Goal: Use online tool/utility: Utilize a website feature to perform a specific function

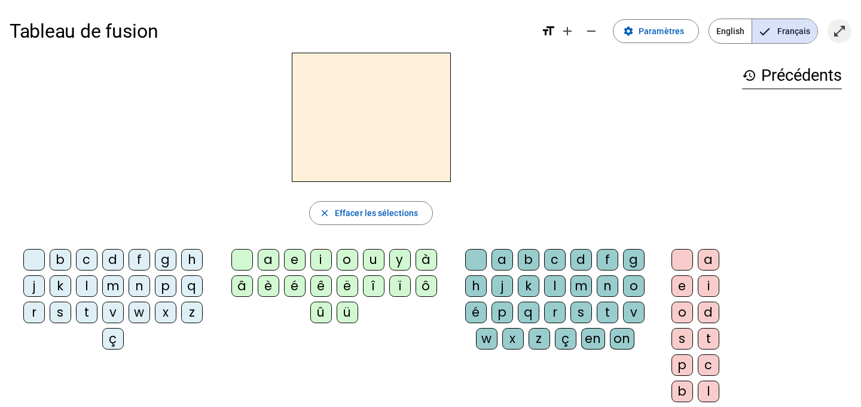
click at [844, 36] on mat-icon "open_in_full" at bounding box center [839, 31] width 14 height 14
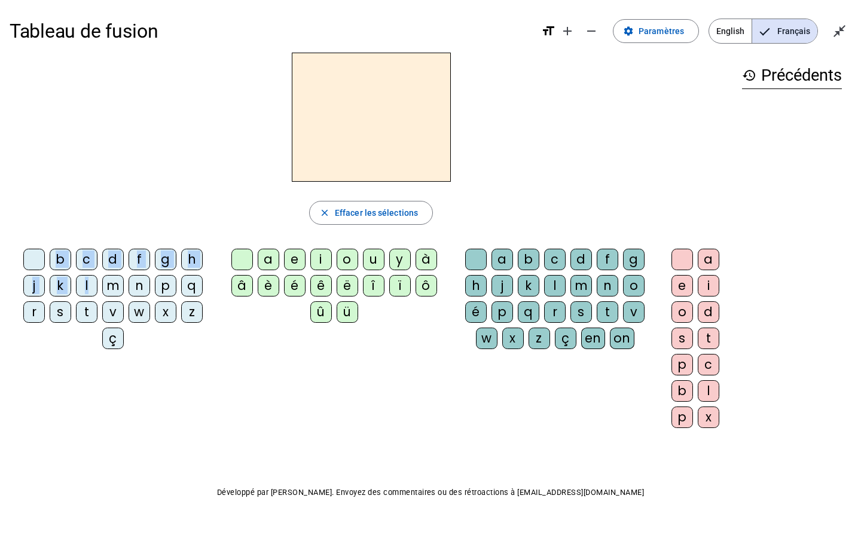
drag, startPoint x: 88, startPoint y: 285, endPoint x: 323, endPoint y: 127, distance: 283.1
click at [323, 127] on div "close [PERSON_NAME] les sélections b c d f g h j k l m n p q r s t v w x z ç a …" at bounding box center [371, 245] width 723 height 385
click at [89, 279] on div "l" at bounding box center [87, 286] width 22 height 22
click at [265, 259] on div "a" at bounding box center [269, 260] width 22 height 22
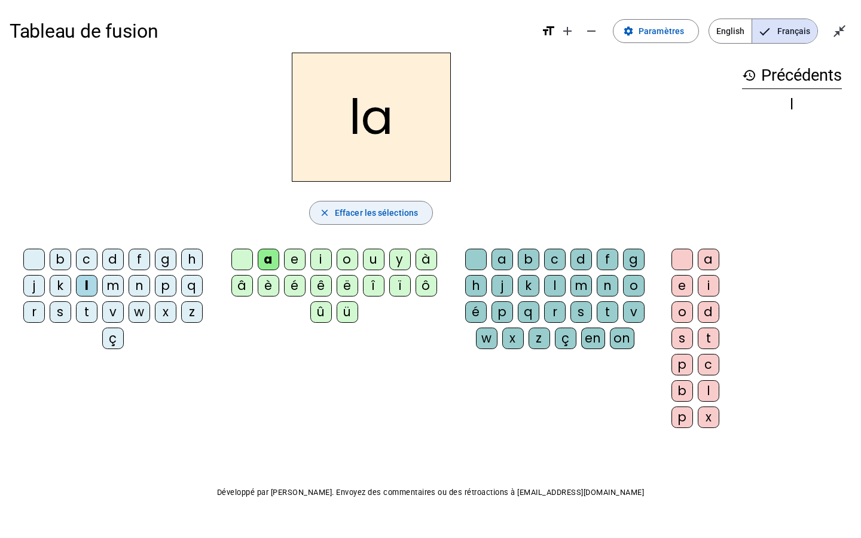
click at [389, 213] on span "Effacer les sélections" at bounding box center [376, 213] width 83 height 14
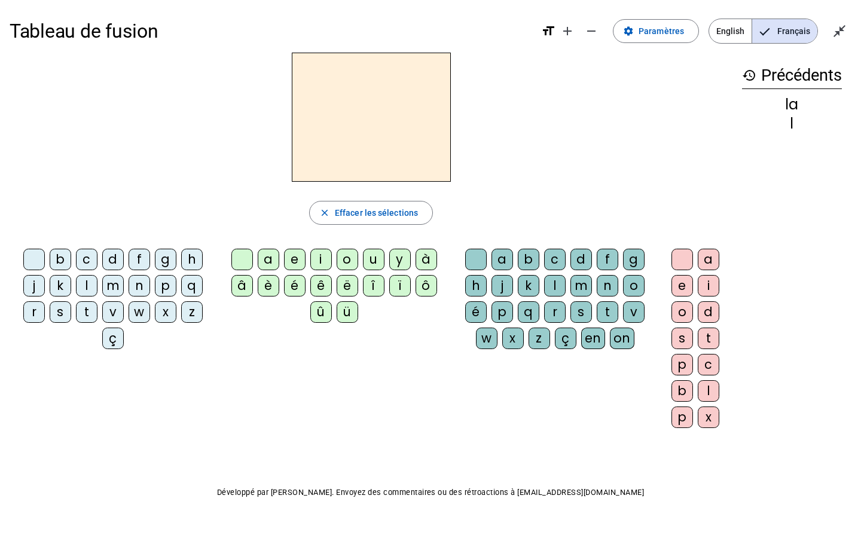
click at [87, 283] on div "l" at bounding box center [87, 286] width 22 height 22
click at [297, 260] on div "e" at bounding box center [295, 260] width 22 height 22
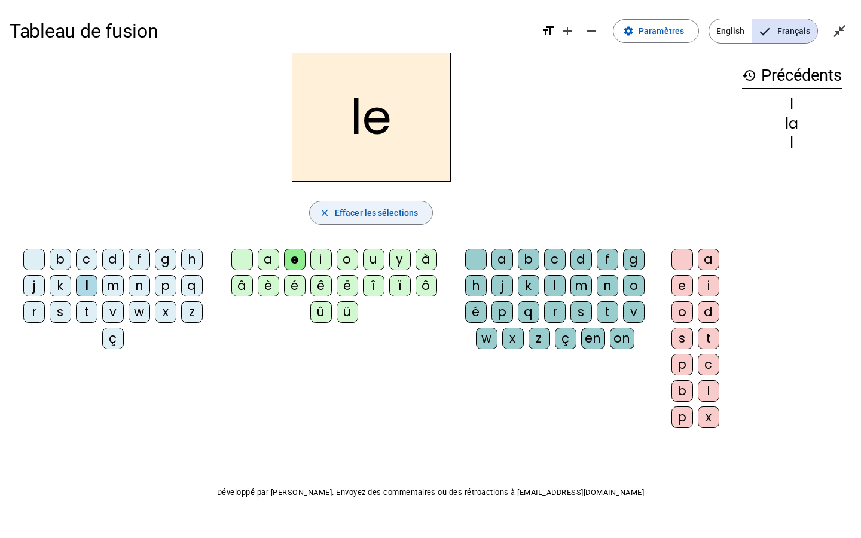
click at [392, 215] on span "Effacer les sélections" at bounding box center [376, 213] width 83 height 14
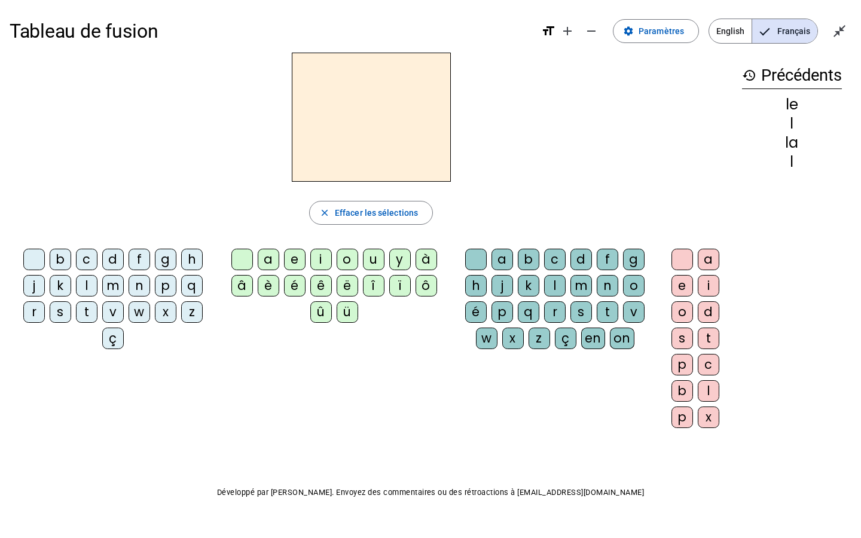
click at [87, 285] on div "l" at bounding box center [87, 286] width 22 height 22
click at [371, 254] on div "u" at bounding box center [374, 260] width 22 height 22
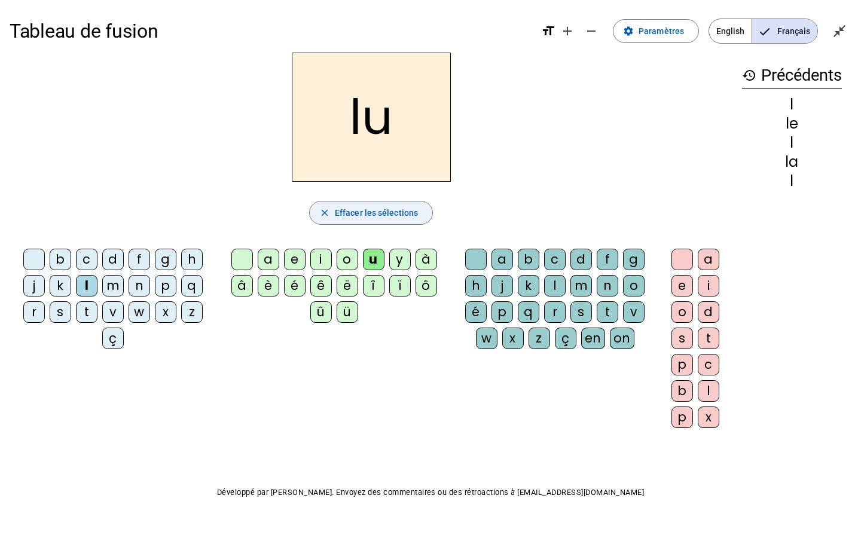
click at [407, 211] on span "Effacer les sélections" at bounding box center [376, 213] width 83 height 14
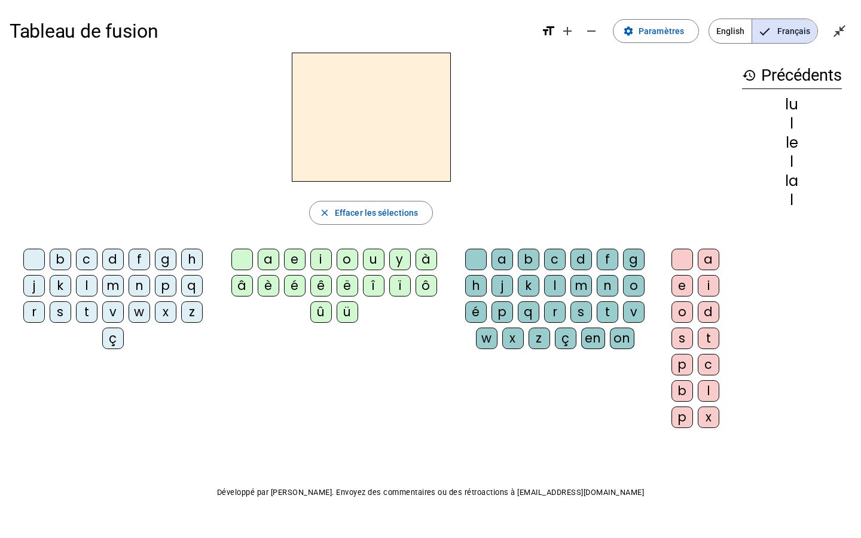
click at [89, 308] on div "t" at bounding box center [87, 312] width 22 height 22
click at [367, 259] on div "u" at bounding box center [374, 260] width 22 height 22
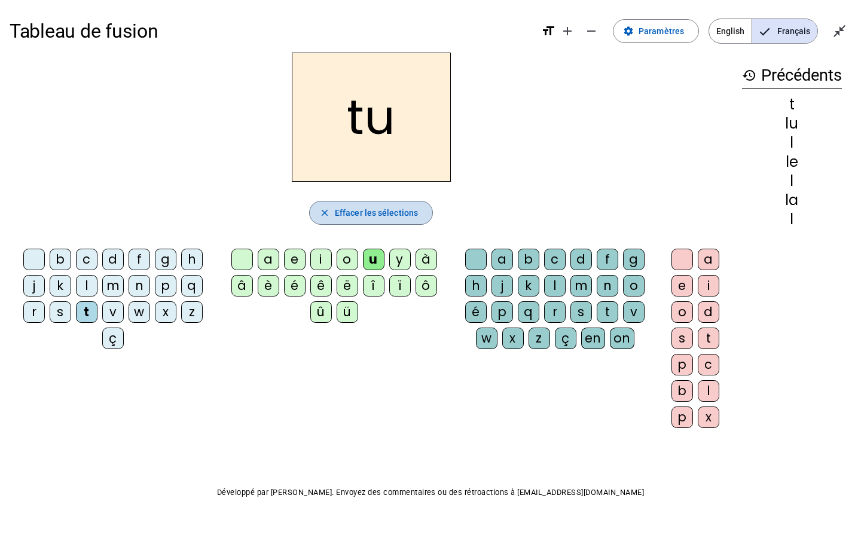
click at [374, 209] on span "Effacer les sélections" at bounding box center [376, 213] width 83 height 14
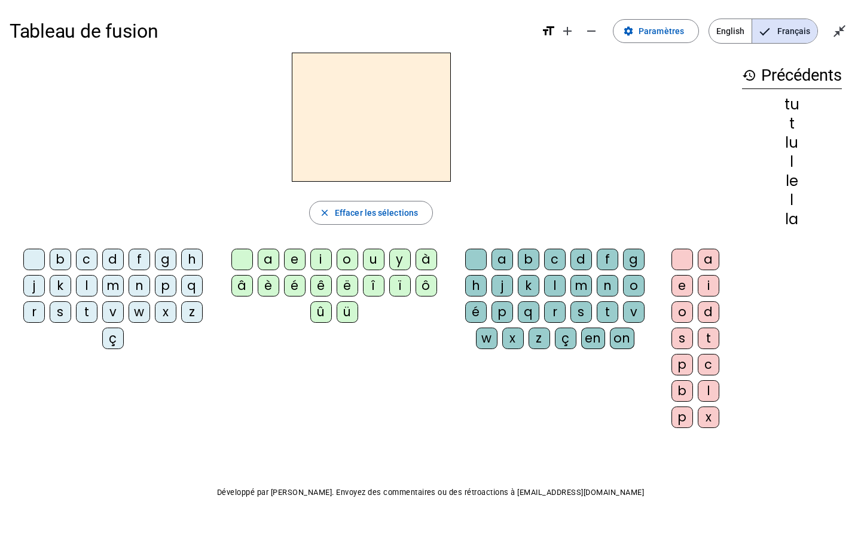
click at [87, 310] on div "t" at bounding box center [87, 312] width 22 height 22
click at [376, 260] on div "u" at bounding box center [374, 260] width 22 height 22
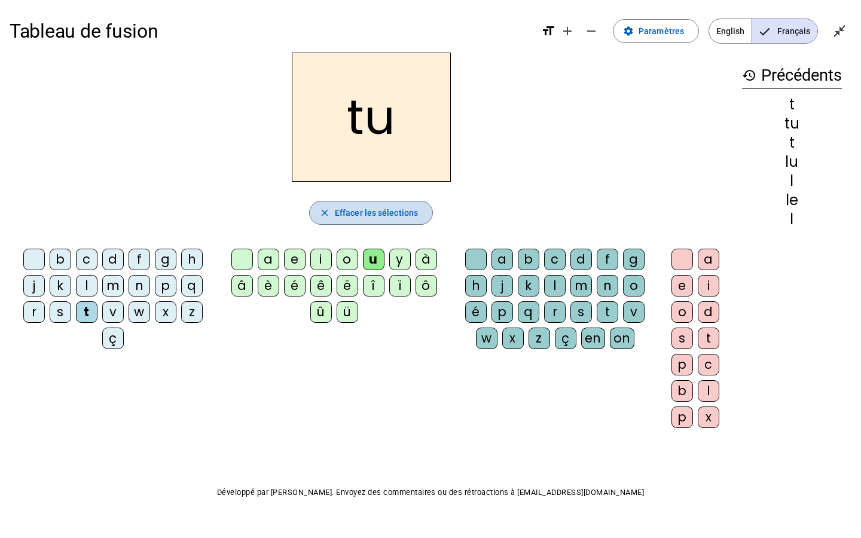
click at [404, 211] on span "Effacer les sélections" at bounding box center [376, 213] width 83 height 14
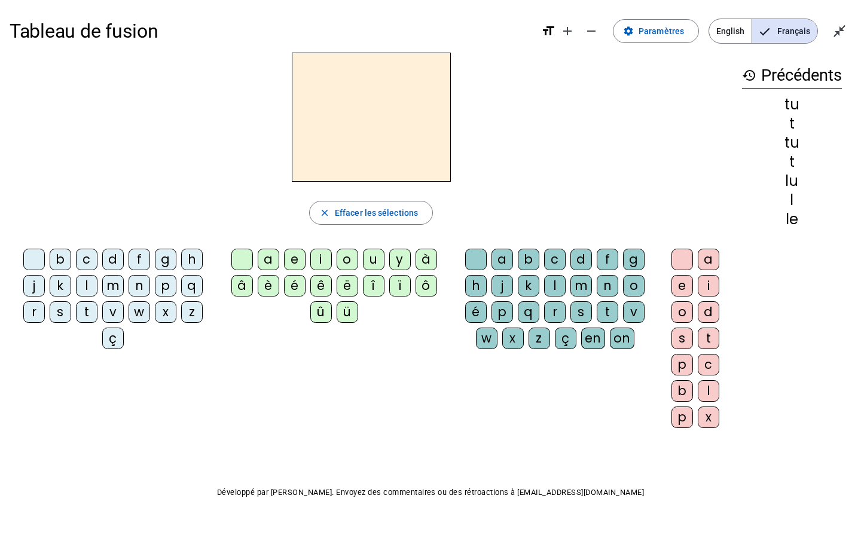
click at [91, 310] on div "t" at bounding box center [87, 312] width 22 height 22
click at [291, 256] on div "e" at bounding box center [295, 260] width 22 height 22
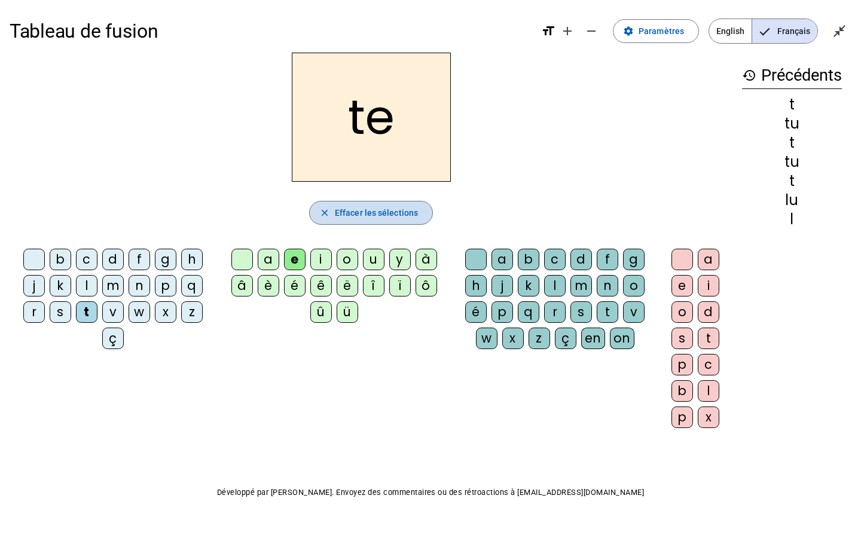
click at [400, 209] on span "Effacer les sélections" at bounding box center [376, 213] width 83 height 14
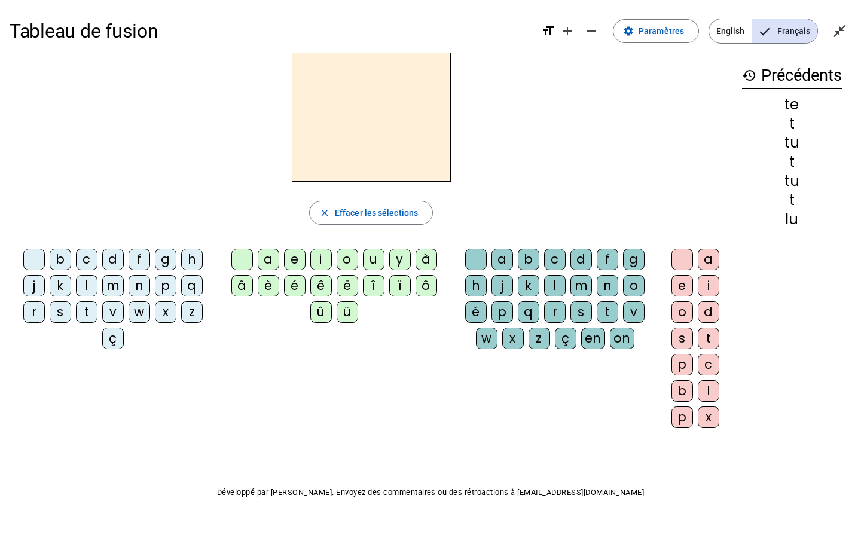
click at [86, 309] on div "t" at bounding box center [87, 312] width 22 height 22
click at [269, 260] on div "a" at bounding box center [269, 260] width 22 height 22
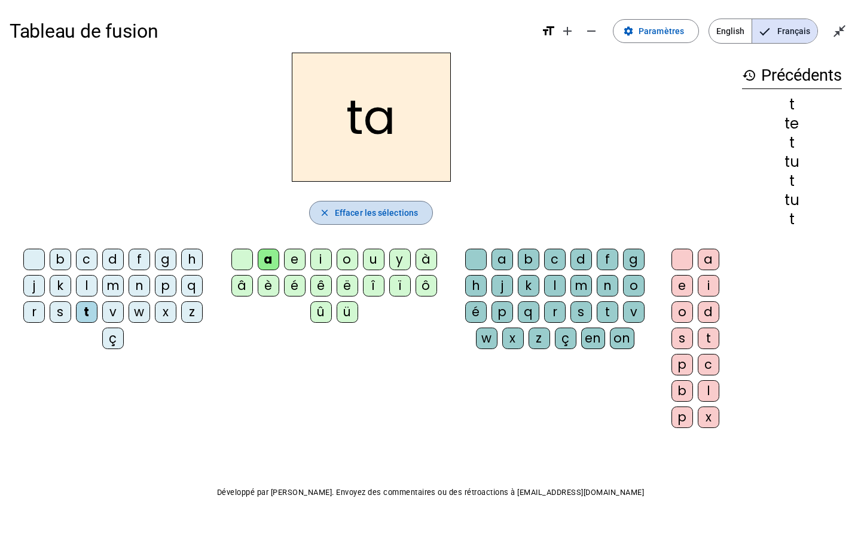
click at [389, 209] on span "Effacer les sélections" at bounding box center [376, 213] width 83 height 14
